Goal: Task Accomplishment & Management: Use online tool/utility

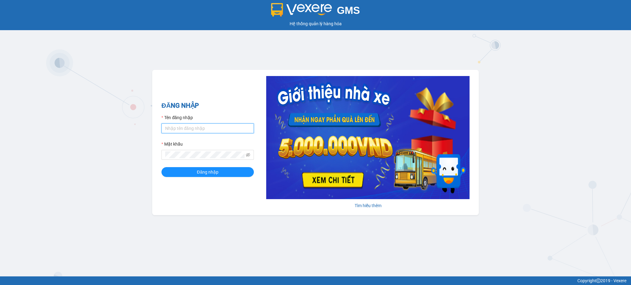
click at [190, 124] on input "Tên đăng nhập" at bounding box center [207, 129] width 92 height 10
type input "tandung.minhquoc"
click at [161, 167] on button "Đăng nhập" at bounding box center [207, 172] width 92 height 10
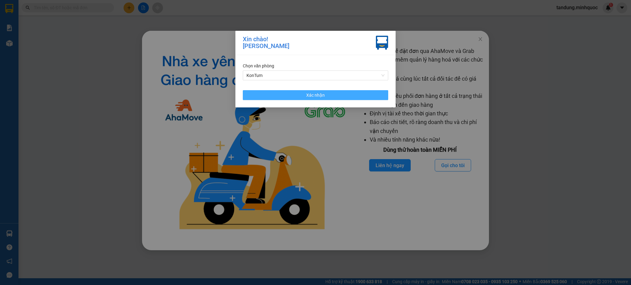
click at [357, 94] on button "Xác nhận" at bounding box center [315, 95] width 145 height 10
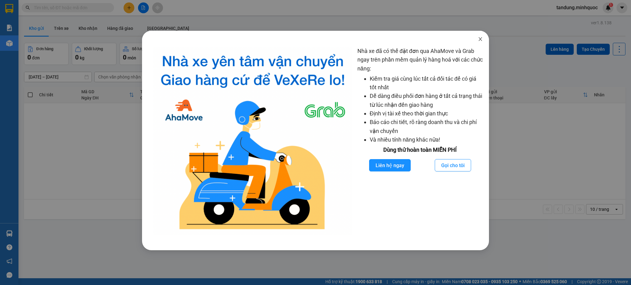
click at [477, 37] on span "Close" at bounding box center [480, 39] width 17 height 17
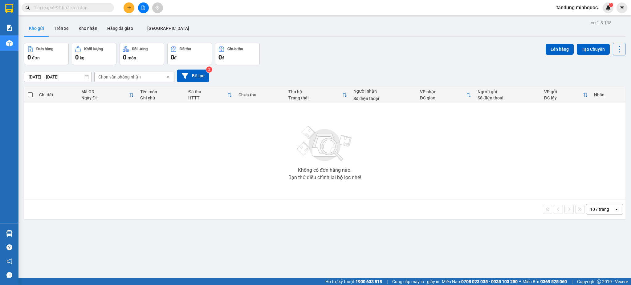
click at [145, 5] on button at bounding box center [143, 7] width 11 height 11
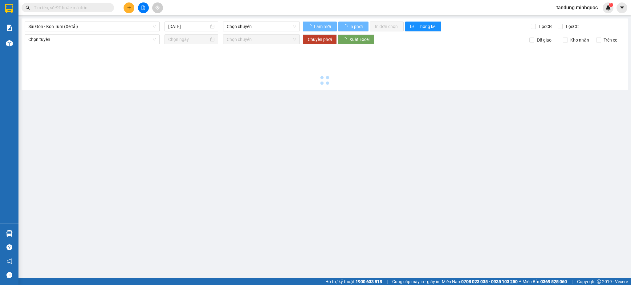
type input "[DATE]"
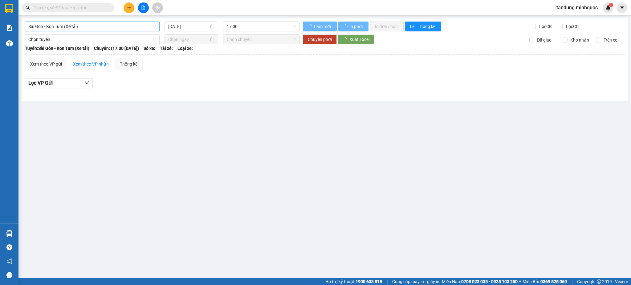
click at [95, 27] on span "Sài Gòn - Kon Tum (Xe tải)" at bounding box center [92, 26] width 128 height 9
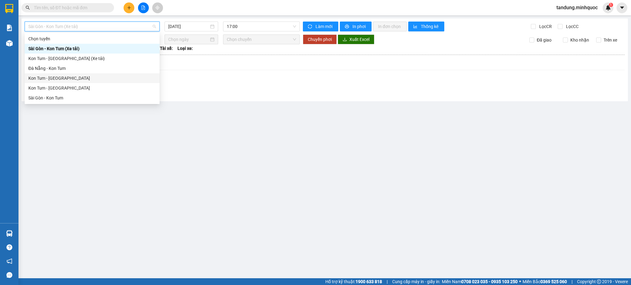
click at [55, 78] on div "Kon Tum - [GEOGRAPHIC_DATA]" at bounding box center [92, 78] width 128 height 7
type input "[DATE]"
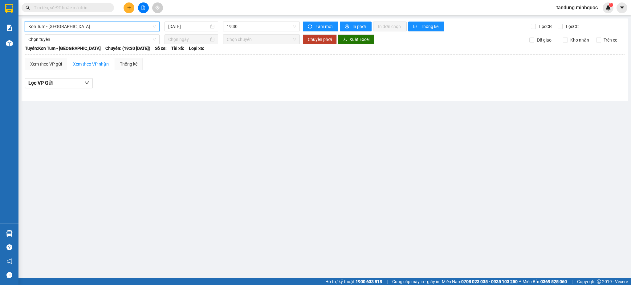
click at [86, 30] on span "Kon Tum - [GEOGRAPHIC_DATA]" at bounding box center [92, 26] width 128 height 9
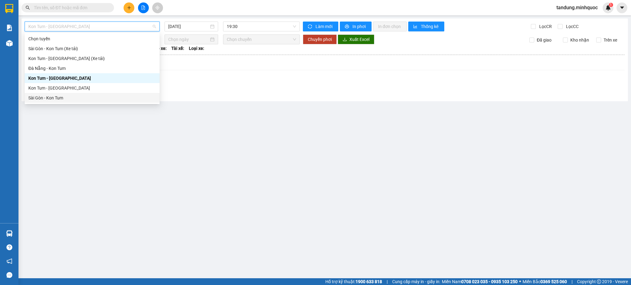
click at [46, 97] on div "Sài Gòn - Kon Tum" at bounding box center [92, 98] width 128 height 7
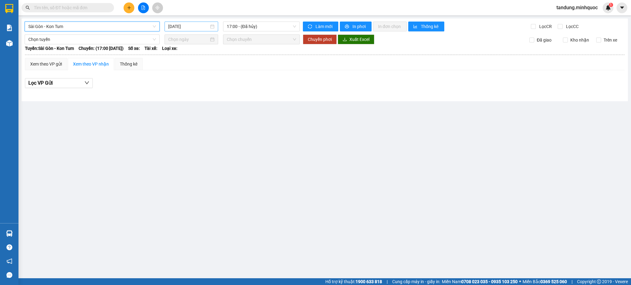
click at [186, 25] on input "[DATE]" at bounding box center [188, 26] width 40 height 7
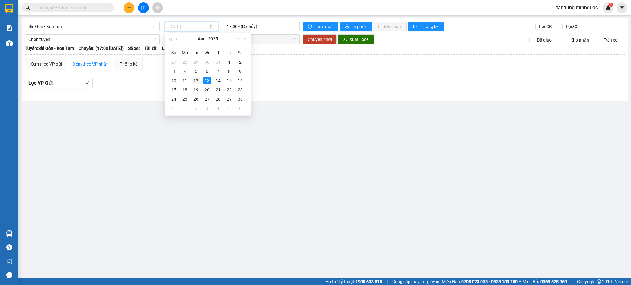
click at [195, 80] on div "12" at bounding box center [195, 80] width 7 height 7
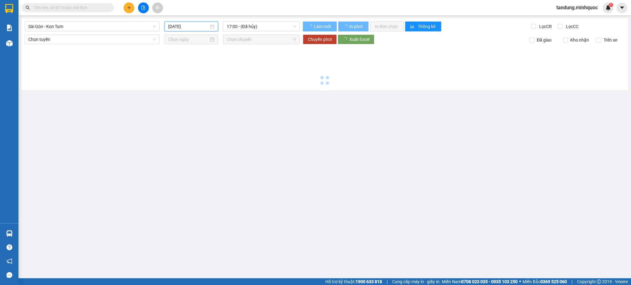
type input "[DATE]"
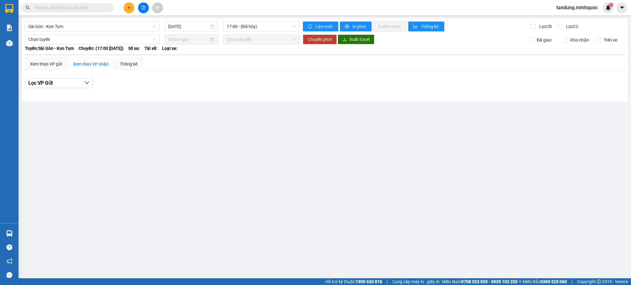
click at [606, 63] on div "Xem theo VP gửi Xem theo VP nhận Thống kê" at bounding box center [325, 64] width 600 height 12
click at [256, 22] on div "17:00 - (Đã hủy)" at bounding box center [261, 27] width 77 height 10
click at [259, 26] on span "17:00 - (Đã hủy)" at bounding box center [261, 26] width 69 height 9
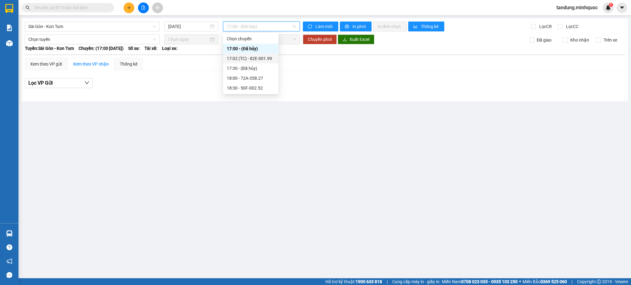
click at [256, 57] on div "17:02 (TC) - 82E-001.99" at bounding box center [251, 58] width 48 height 7
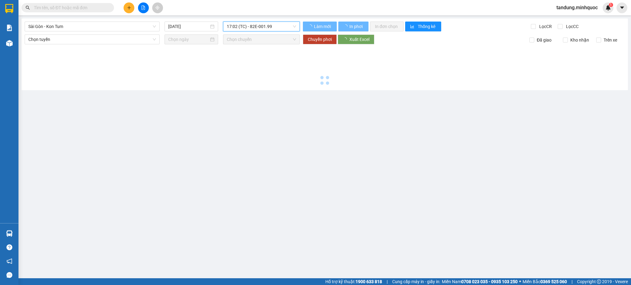
click at [258, 26] on span "17:02 (TC) - 82E-001.99" at bounding box center [261, 26] width 69 height 9
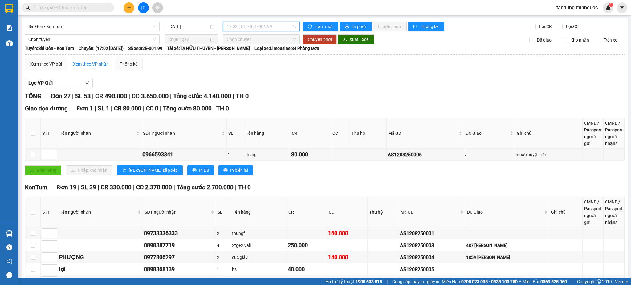
click at [259, 22] on span "17:02 (TC) - 82E-001.99" at bounding box center [261, 26] width 69 height 9
click at [249, 68] on div "17:30 - (Đã hủy)" at bounding box center [249, 68] width 48 height 7
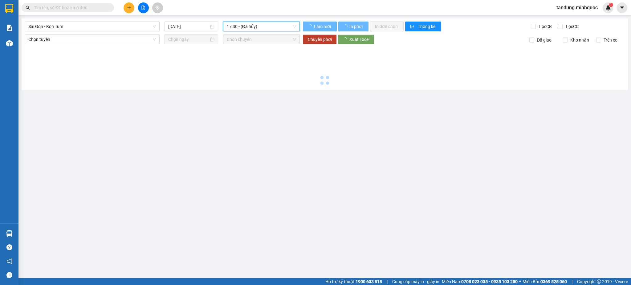
click at [253, 27] on span "17:30 - (Đã hủy)" at bounding box center [261, 26] width 69 height 9
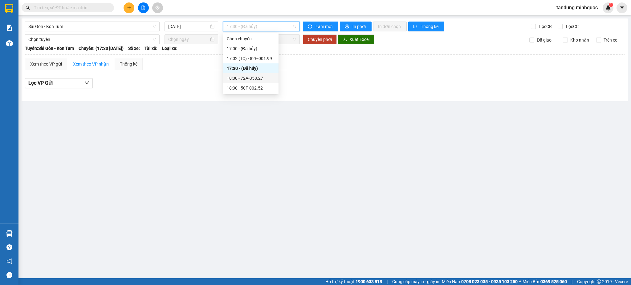
click at [244, 79] on div "18:00 - 72A-358.27" at bounding box center [251, 78] width 48 height 7
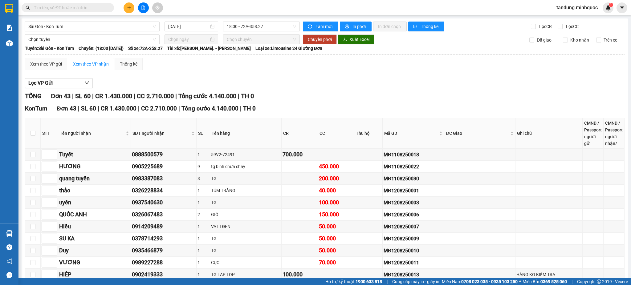
click at [254, 29] on span "18:00 - 72A-358.27" at bounding box center [261, 26] width 69 height 9
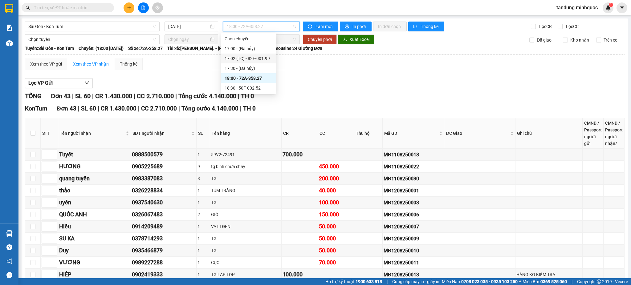
click at [259, 59] on div "17:02 (TC) - 82E-001.99" at bounding box center [249, 58] width 48 height 7
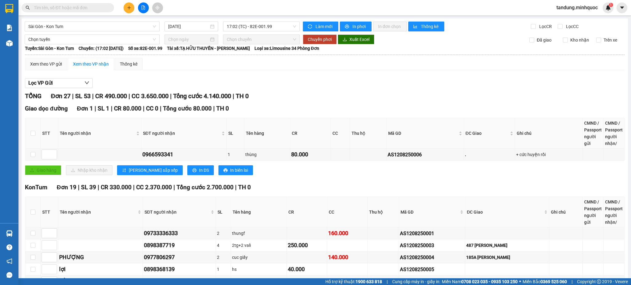
click at [408, 100] on div "TỔNG Đơn 27 | SL 53 | CR 490.000 | CC 3.650.000 | Tổng cước 4.140.000 | TH 0" at bounding box center [325, 97] width 600 height 10
click at [271, 29] on span "17:02 (TC) - 82E-001.99" at bounding box center [261, 26] width 69 height 9
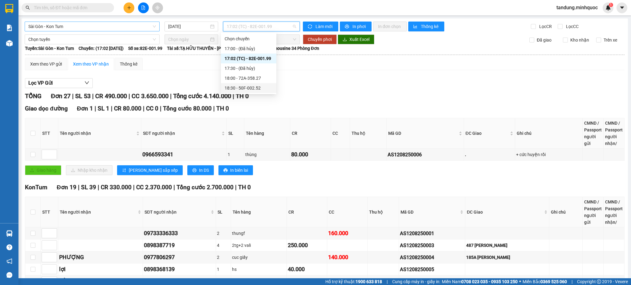
click at [92, 23] on span "Sài Gòn - Kon Tum" at bounding box center [92, 26] width 128 height 9
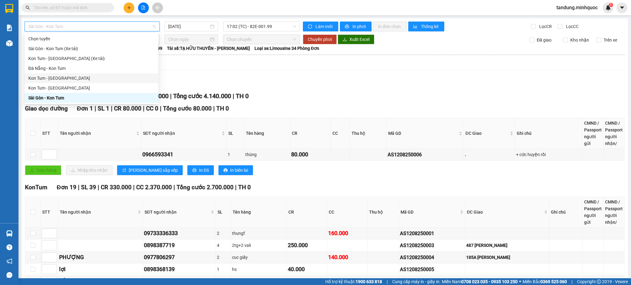
click at [58, 77] on div "Kon Tum - [GEOGRAPHIC_DATA]" at bounding box center [91, 78] width 126 height 7
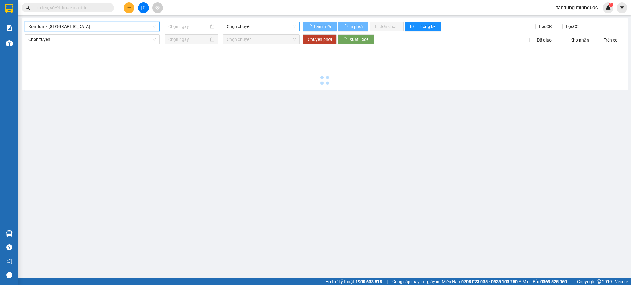
type input "[DATE]"
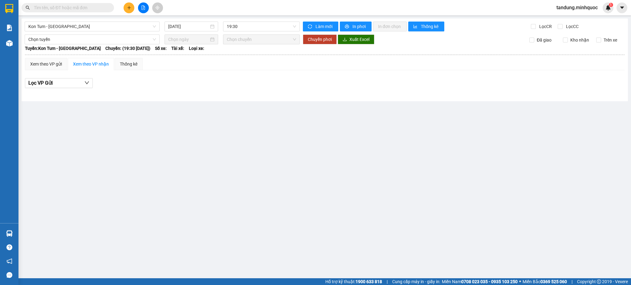
click at [476, 161] on main "Kon Tum - [GEOGRAPHIC_DATA] [DATE] 19:30 Làm mới In phơi In đơn chọn Thống kê L…" at bounding box center [315, 139] width 631 height 279
click at [150, 8] on div at bounding box center [143, 7] width 46 height 11
click at [141, 6] on icon "file-add" at bounding box center [143, 8] width 4 height 4
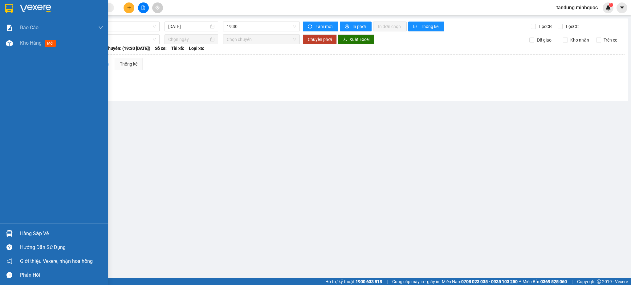
click at [0, 4] on div at bounding box center [54, 10] width 108 height 20
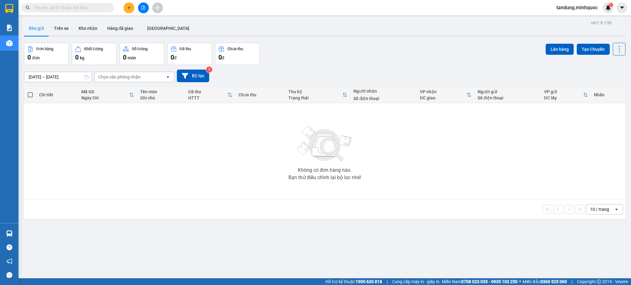
click at [138, 5] on div at bounding box center [143, 7] width 46 height 11
click at [139, 6] on button at bounding box center [143, 7] width 11 height 11
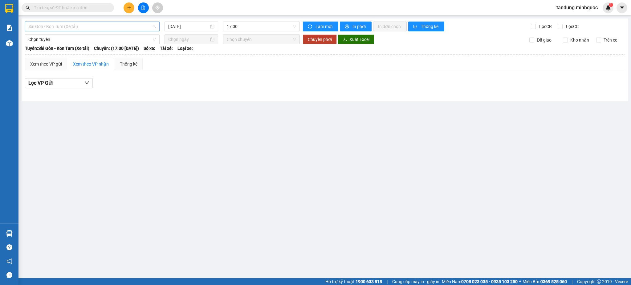
click at [96, 22] on span "Sài Gòn - Kon Tum (Xe tải)" at bounding box center [92, 26] width 128 height 9
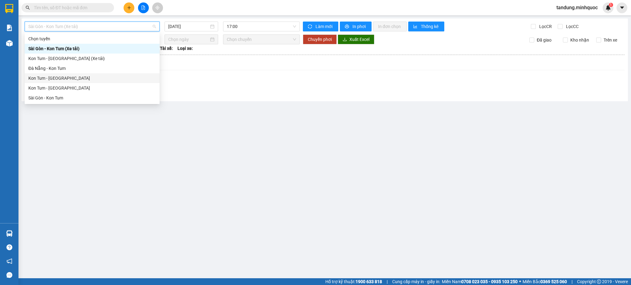
click at [56, 78] on div "Kon Tum - [GEOGRAPHIC_DATA]" at bounding box center [92, 78] width 128 height 7
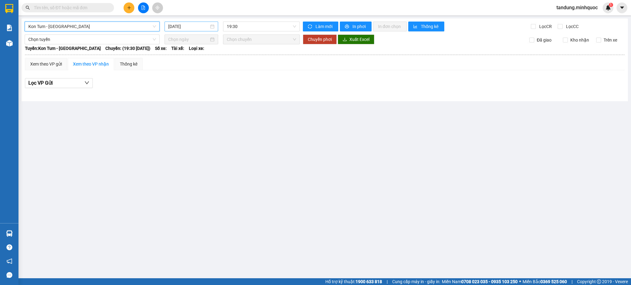
click at [196, 26] on input "[DATE]" at bounding box center [188, 26] width 40 height 7
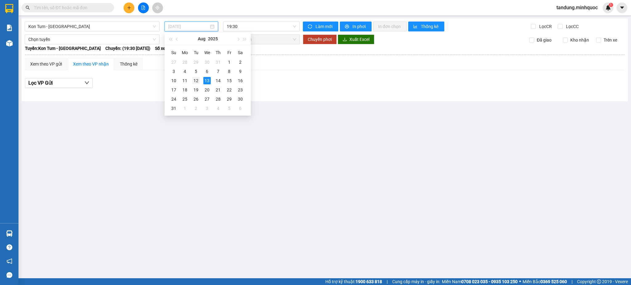
click at [196, 79] on div "12" at bounding box center [195, 80] width 7 height 7
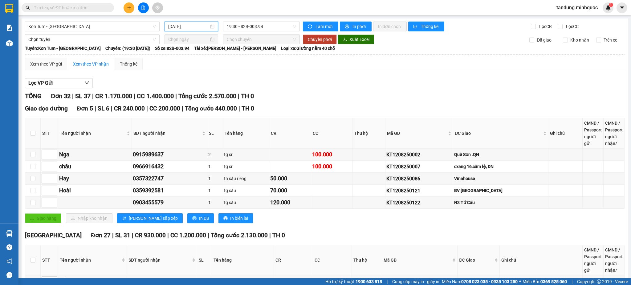
drag, startPoint x: 190, startPoint y: 23, endPoint x: 197, endPoint y: 20, distance: 7.4
click at [190, 23] on input "[DATE]" at bounding box center [188, 26] width 40 height 7
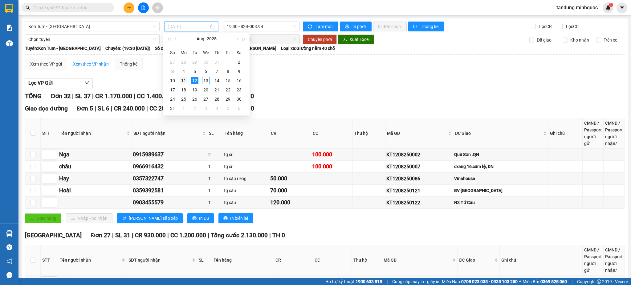
click at [184, 82] on div "11" at bounding box center [183, 80] width 7 height 7
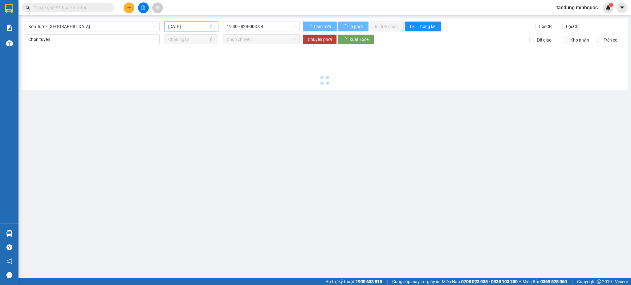
type input "[DATE]"
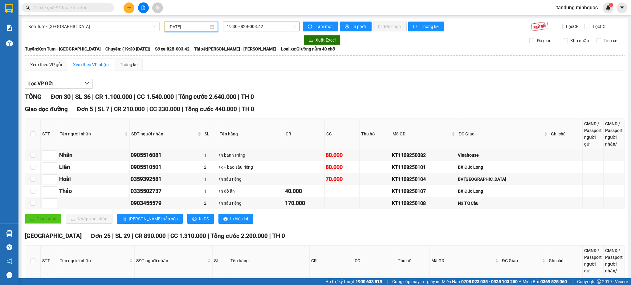
click at [264, 24] on span "19:30 - 82B-003.42" at bounding box center [261, 26] width 69 height 9
click at [255, 58] on div "20:00 - 82B-006.48" at bounding box center [249, 58] width 48 height 7
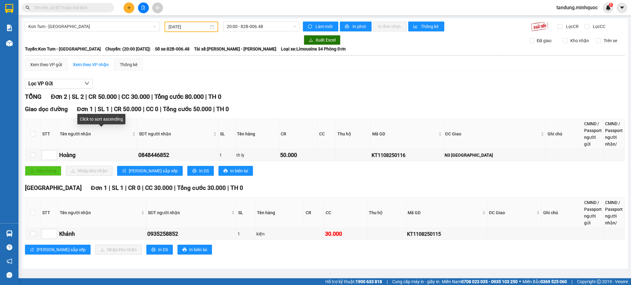
drag, startPoint x: 67, startPoint y: 118, endPoint x: 388, endPoint y: 94, distance: 322.0
click at [388, 94] on div "TỔNG Đơn 2 | SL 2 | CR 50.000 | CC 30.000 | Tổng cước 80.000 | TH 0" at bounding box center [325, 97] width 600 height 10
